Goal: Task Accomplishment & Management: Manage account settings

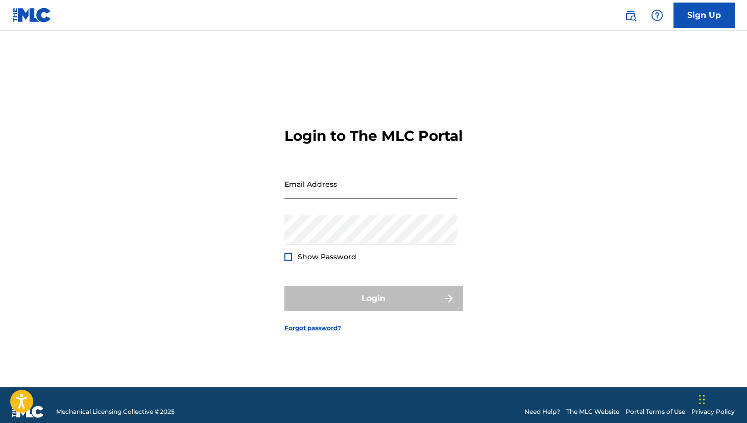
click at [394, 195] on input "Email Address" at bounding box center [370, 183] width 173 height 29
click at [284, 192] on protonpass-control-8969 at bounding box center [284, 191] width 0 height 10
type input "[EMAIL_ADDRESS][DOMAIN_NAME]"
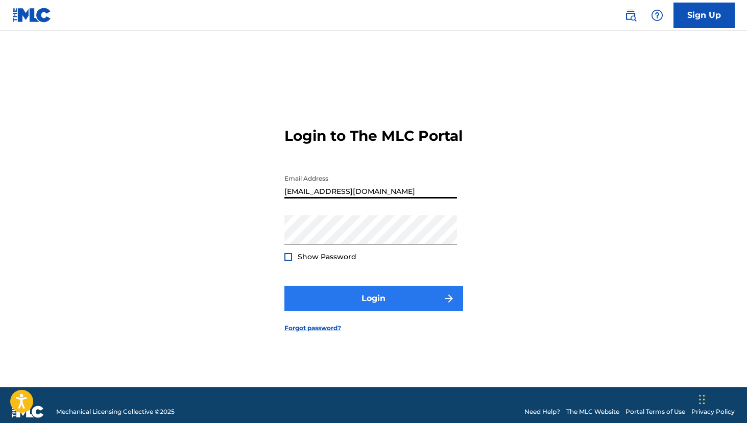
click at [366, 311] on button "Login" at bounding box center [373, 299] width 179 height 26
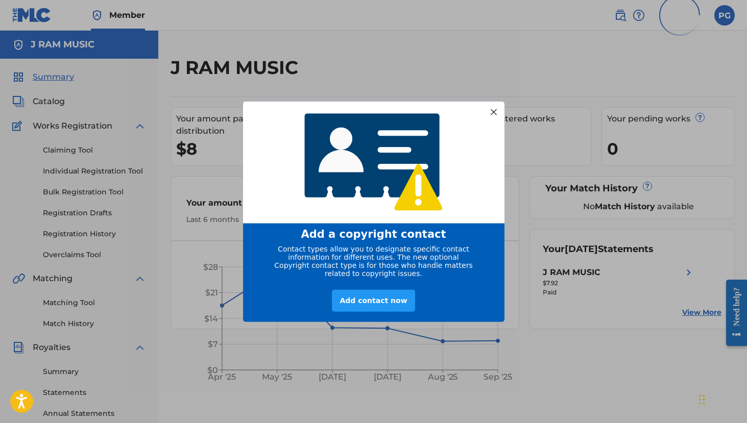
click at [496, 106] on div at bounding box center [493, 111] width 13 height 13
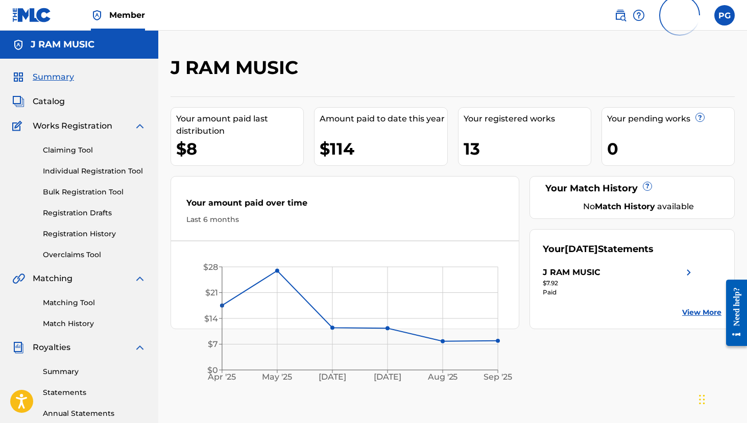
click at [493, 132] on div "Your registered works 13" at bounding box center [524, 136] width 133 height 59
click at [68, 371] on link "Summary" at bounding box center [94, 372] width 103 height 11
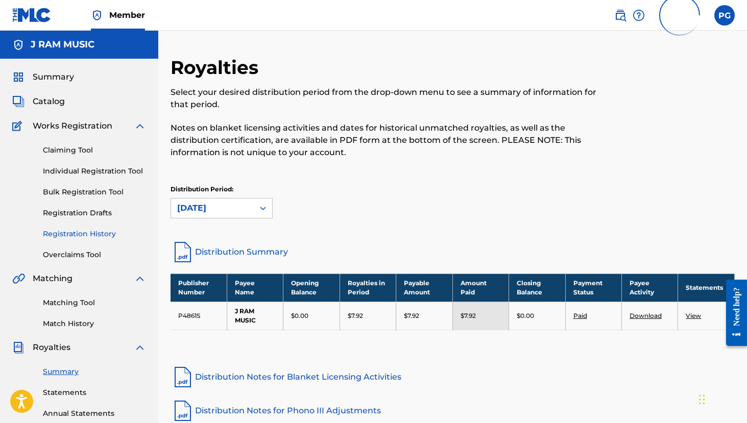
click at [89, 233] on link "Registration History" at bounding box center [94, 234] width 103 height 11
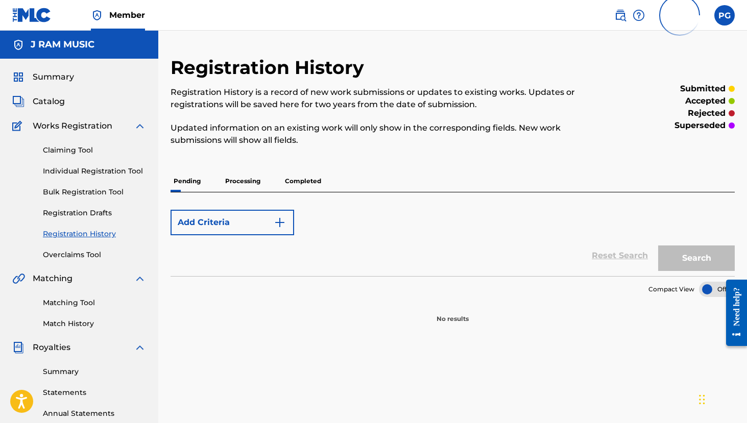
click at [301, 184] on p "Completed" at bounding box center [303, 181] width 42 height 21
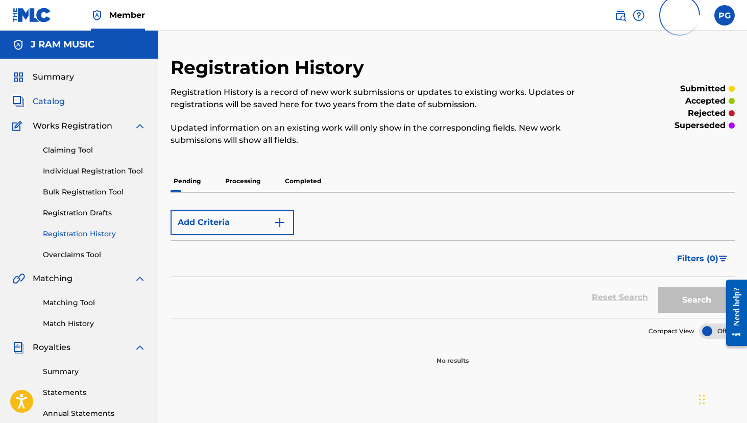
click at [60, 99] on span "Catalog" at bounding box center [49, 101] width 32 height 12
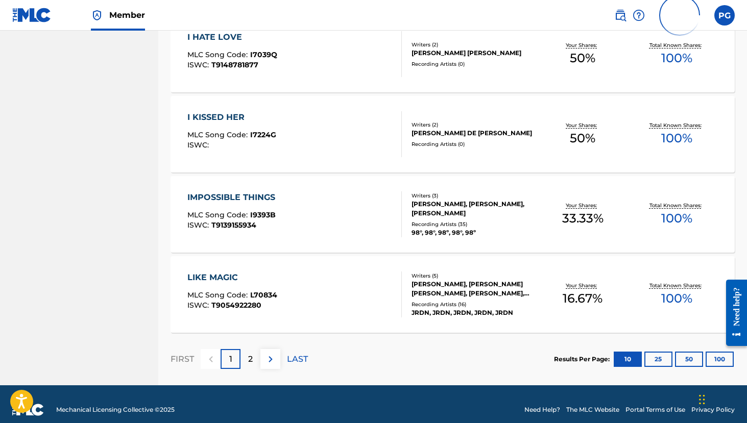
scroll to position [709, 0]
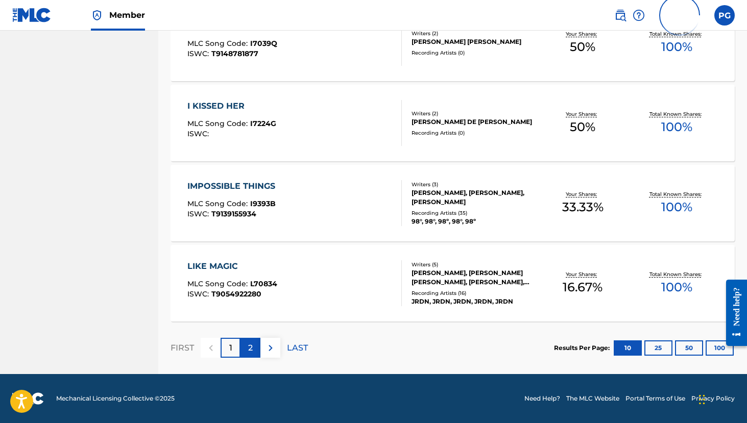
click at [253, 348] on div "2" at bounding box center [250, 348] width 20 height 20
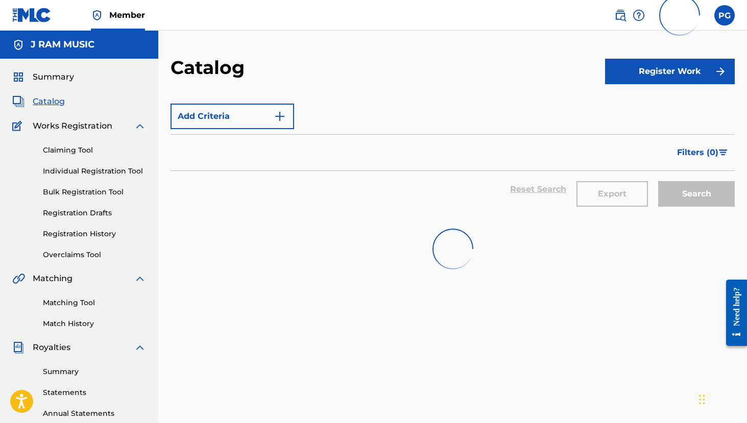
scroll to position [0, 0]
click at [728, 15] on label at bounding box center [724, 15] width 20 height 20
click at [724, 15] on input "PG [PERSON_NAME] [EMAIL_ADDRESS][DOMAIN_NAME] Profile Log out" at bounding box center [724, 15] width 0 height 0
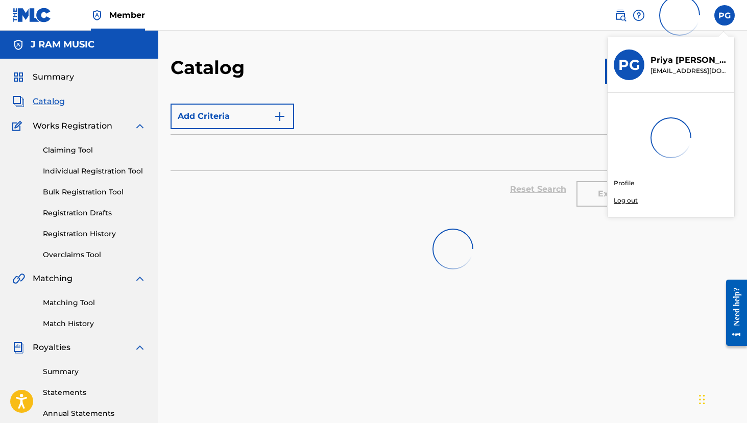
click at [626, 65] on div "Member PG PG [PERSON_NAME] [EMAIL_ADDRESS][DOMAIN_NAME] Profile Log out J RAM M…" at bounding box center [373, 316] width 747 height 633
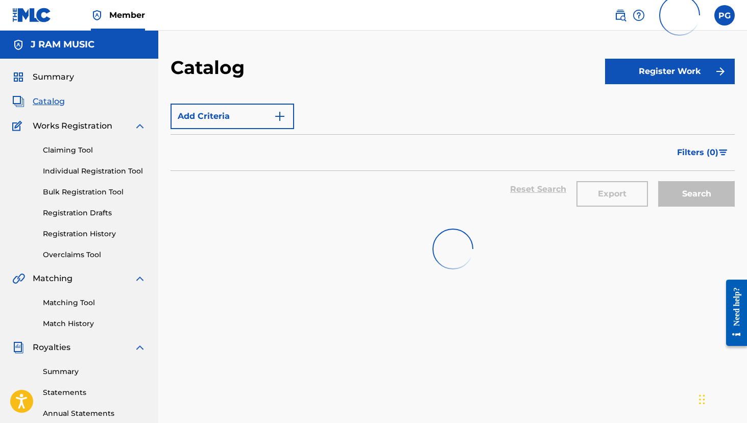
click at [54, 49] on h5 "J RAM MUSIC" at bounding box center [63, 45] width 64 height 12
click at [119, 17] on span "Member" at bounding box center [127, 15] width 36 height 12
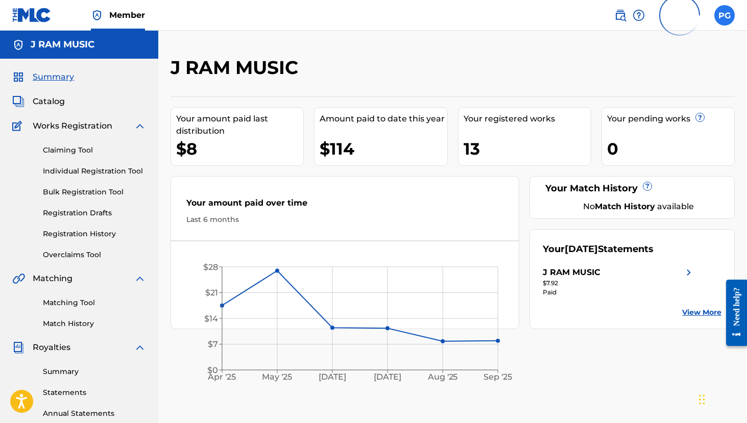
click at [723, 16] on label at bounding box center [724, 15] width 20 height 20
click at [724, 15] on input "PG [PERSON_NAME] [EMAIL_ADDRESS][DOMAIN_NAME] Profile Log out" at bounding box center [724, 15] width 0 height 0
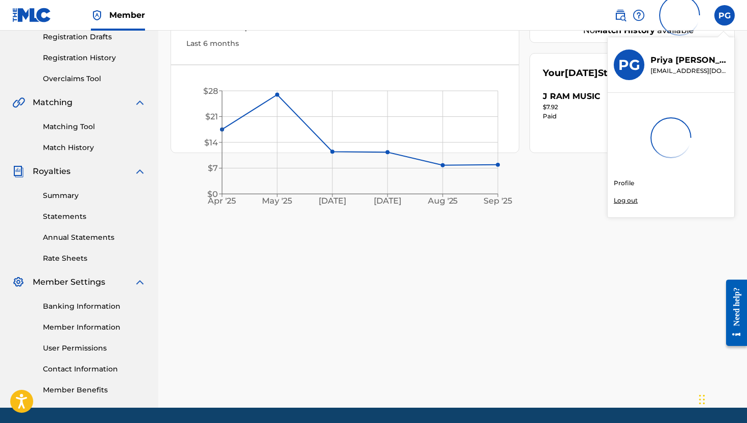
scroll to position [185, 0]
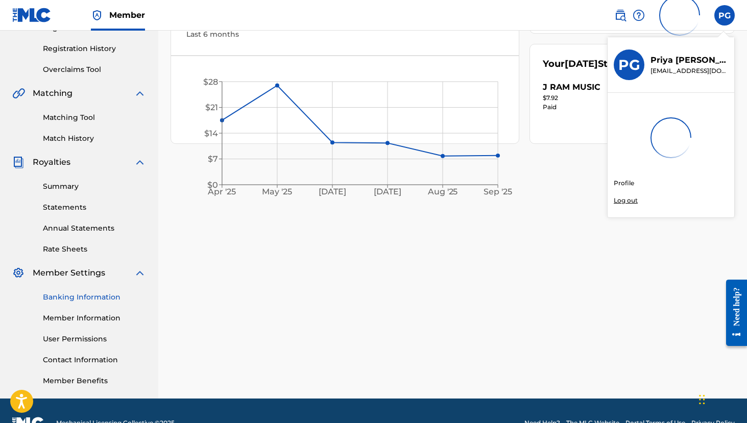
click at [72, 298] on link "Banking Information" at bounding box center [94, 297] width 103 height 11
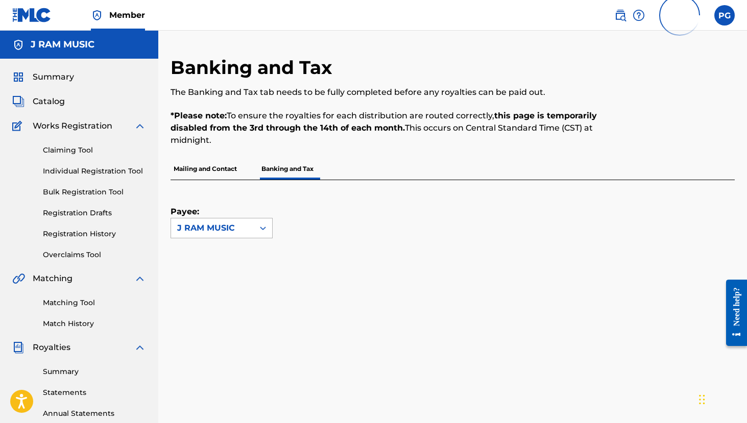
click at [256, 231] on div at bounding box center [263, 228] width 18 height 18
click at [337, 224] on div "Payee: J RAM MUSIC selected, 1 of 1. 1 result available. Use Up and Down to cho…" at bounding box center [441, 209] width 540 height 58
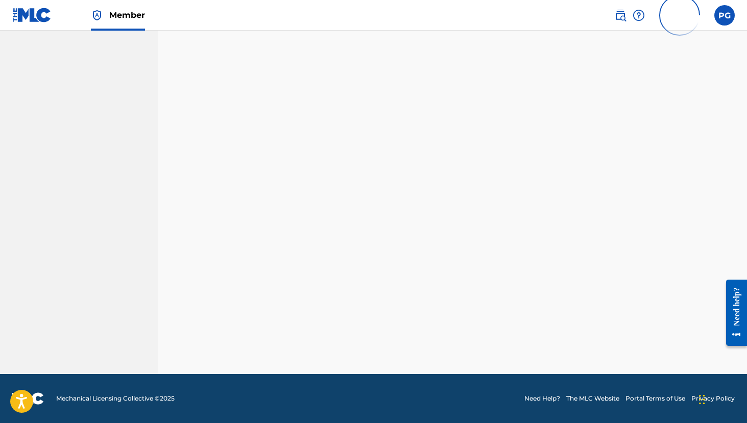
scroll to position [210, 0]
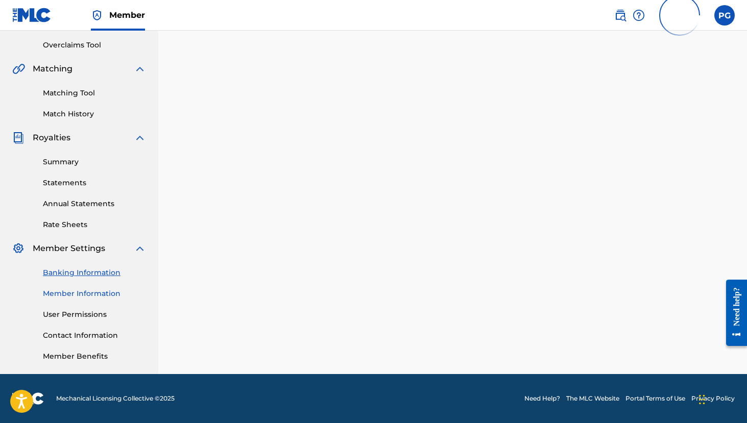
click at [86, 298] on link "Member Information" at bounding box center [94, 293] width 103 height 11
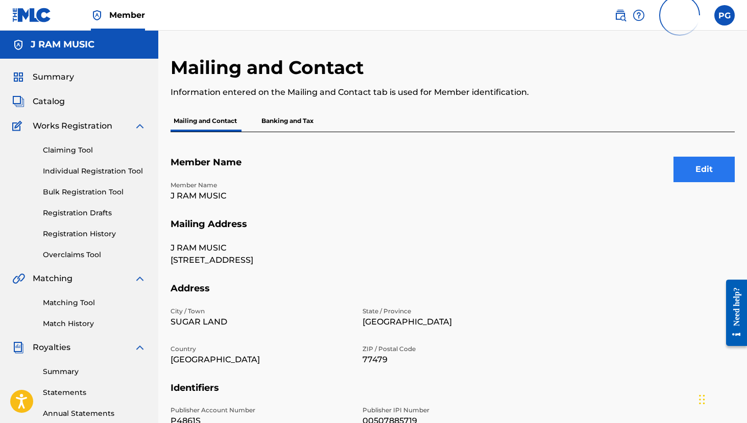
click at [692, 171] on button "Edit" at bounding box center [703, 170] width 61 height 26
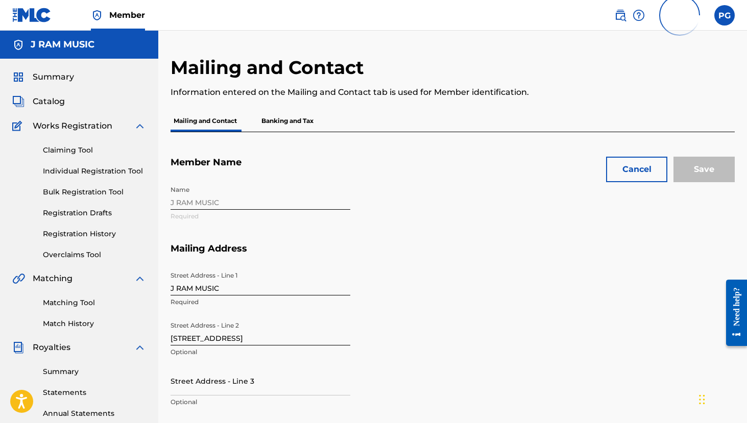
click at [216, 344] on input "[STREET_ADDRESS]" at bounding box center [261, 331] width 180 height 29
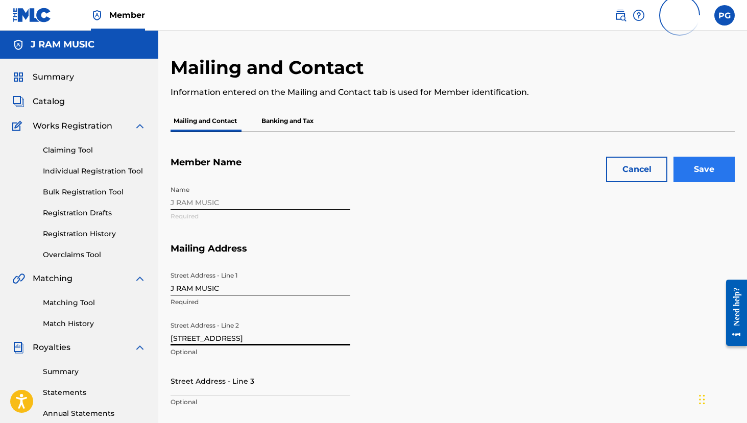
type input "[STREET_ADDRESS]"
click at [698, 177] on input "Save" at bounding box center [703, 170] width 61 height 26
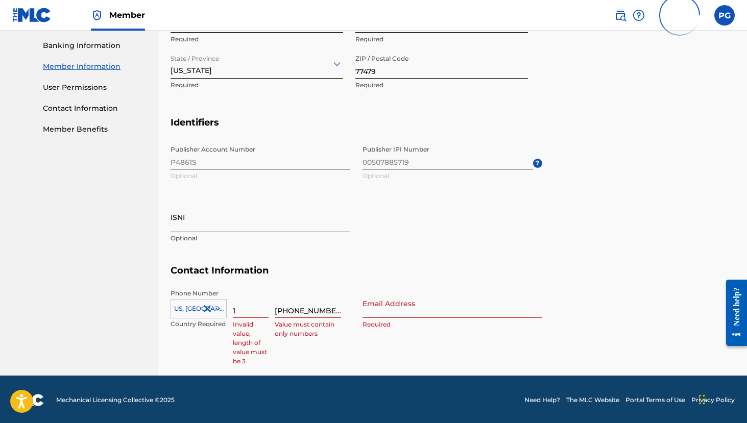
type input "1"
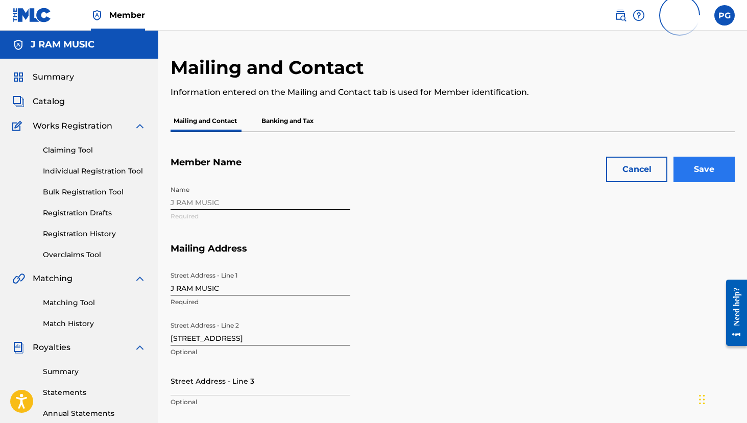
scroll to position [0, 0]
type input "[EMAIL_ADDRESS][DOMAIN_NAME]"
click at [699, 171] on input "Save" at bounding box center [703, 170] width 61 height 26
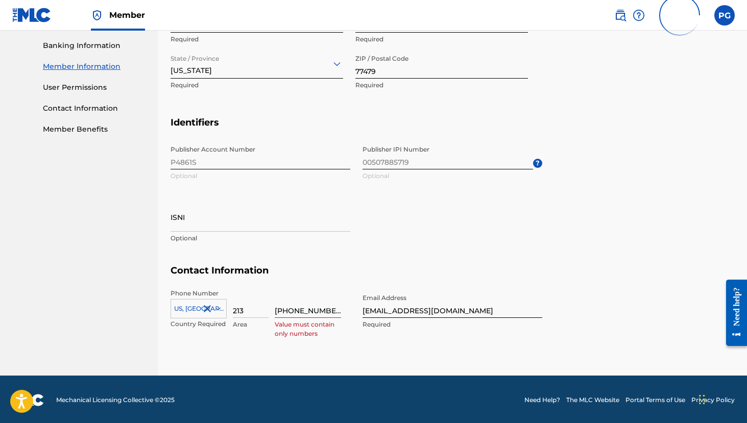
type input "213"
click at [661, 239] on section "Identifiers Publisher Account Number P4861S Optional Publisher IPI Number 00507…" at bounding box center [453, 191] width 564 height 149
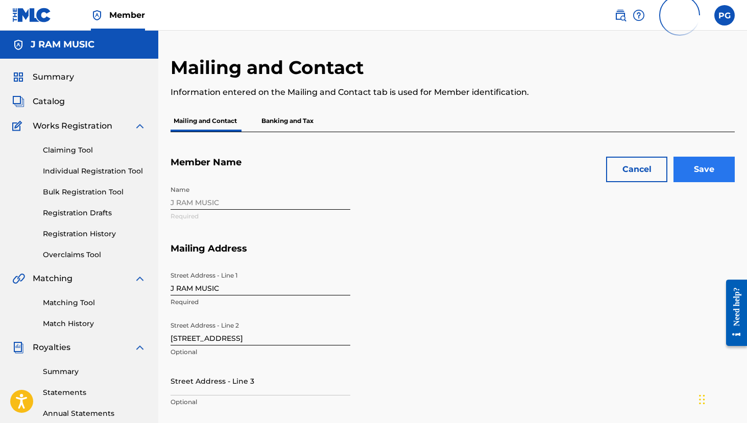
scroll to position [0, 0]
click at [703, 165] on input "Save" at bounding box center [703, 170] width 61 height 26
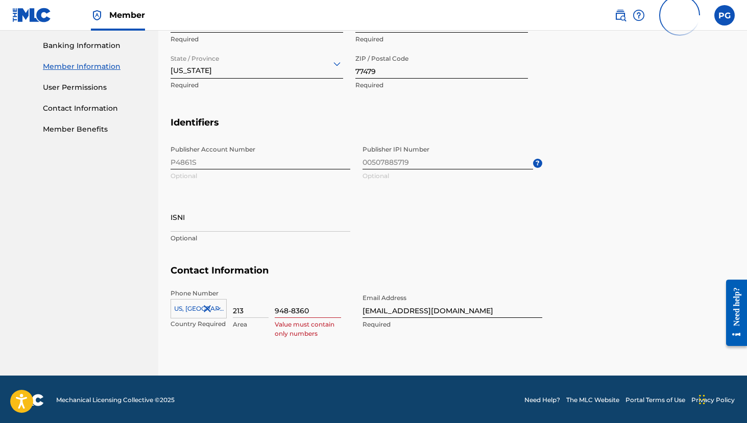
click at [292, 308] on input "948-8360" at bounding box center [308, 303] width 66 height 29
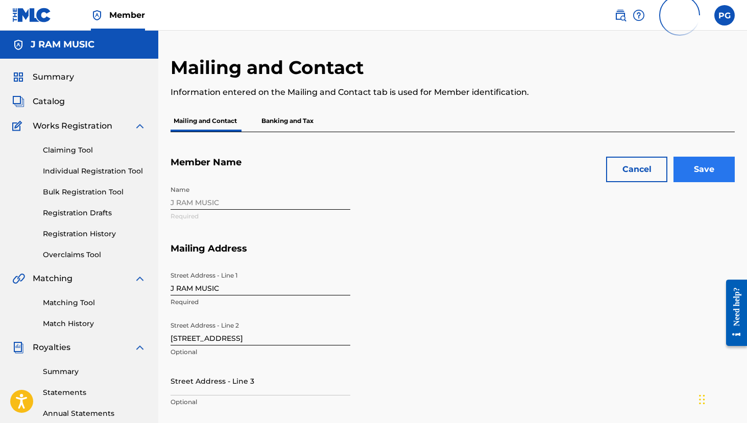
scroll to position [0, 0]
type input "9488360"
click at [710, 172] on input "Save" at bounding box center [703, 170] width 61 height 26
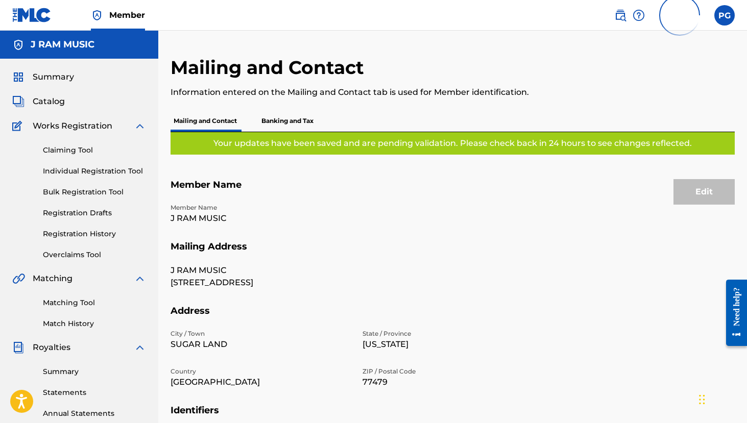
click at [275, 114] on p "Banking and Tax" at bounding box center [287, 120] width 58 height 21
